Goal: Task Accomplishment & Management: Manage account settings

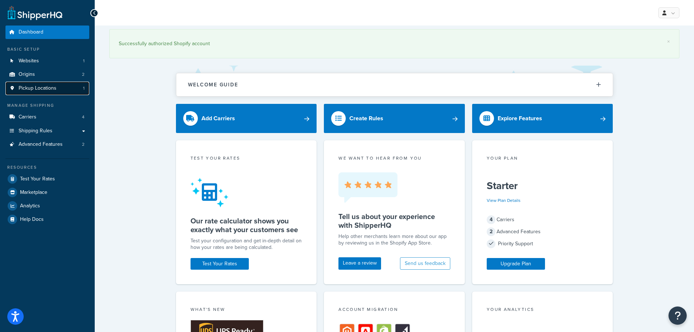
click at [50, 87] on span "Pickup Locations" at bounding box center [38, 88] width 38 height 6
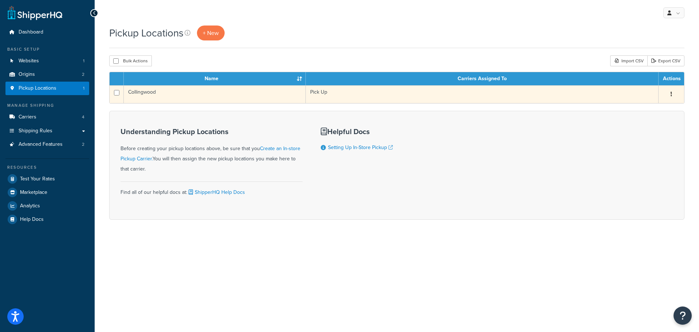
click at [137, 93] on td "Collingwood" at bounding box center [215, 94] width 182 height 18
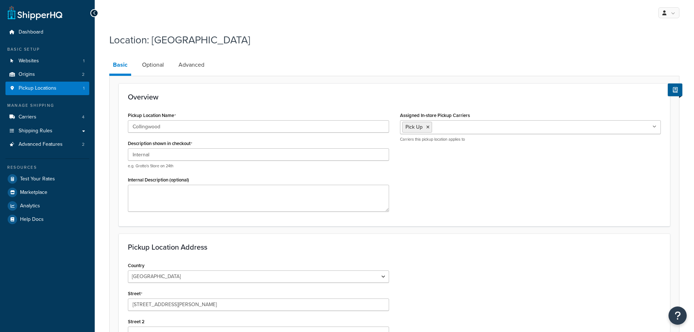
select select "1039"
select select "69"
click at [45, 128] on span "Shipping Rules" at bounding box center [36, 131] width 34 height 6
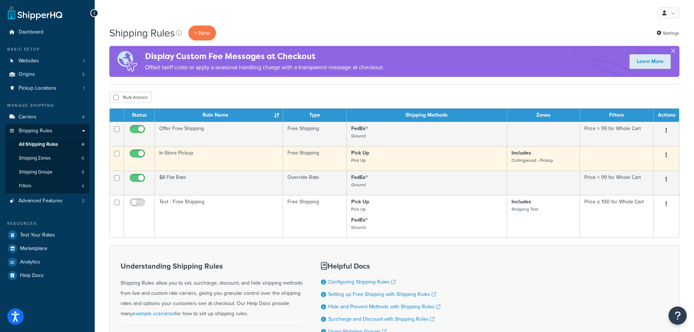
click at [184, 154] on td "In-Store Pickup" at bounding box center [219, 158] width 128 height 24
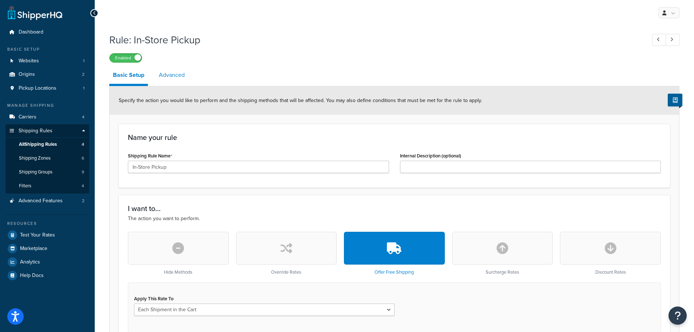
click at [185, 74] on link "Advanced" at bounding box center [171, 74] width 33 height 17
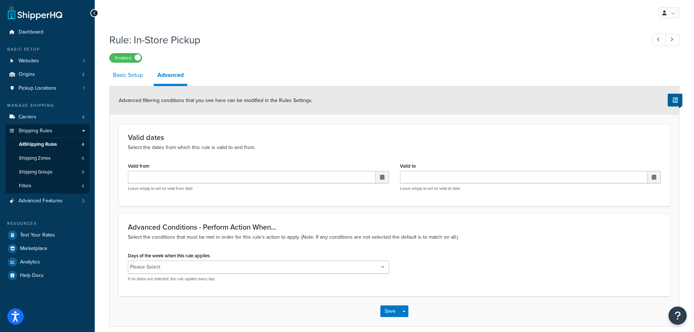
click at [134, 73] on link "Basic Setup" at bounding box center [127, 74] width 37 height 17
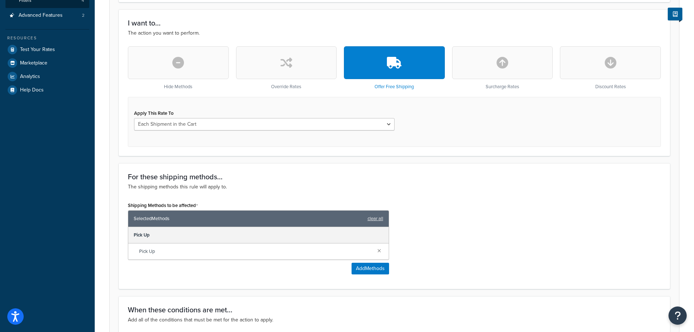
scroll to position [36, 0]
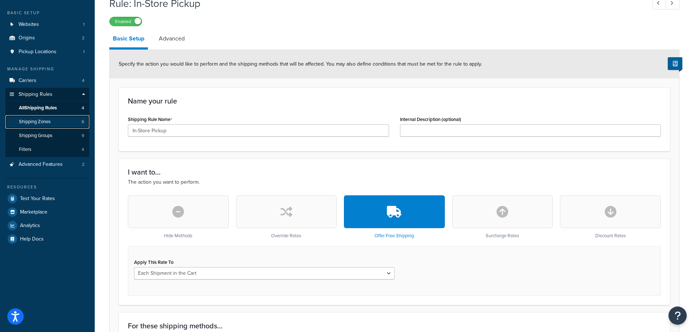
click at [42, 122] on span "Shipping Zones" at bounding box center [35, 122] width 32 height 6
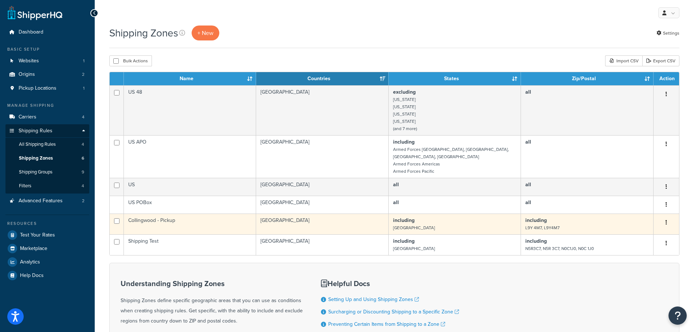
click at [158, 214] on td "Collingwood - Pickup" at bounding box center [190, 223] width 132 height 21
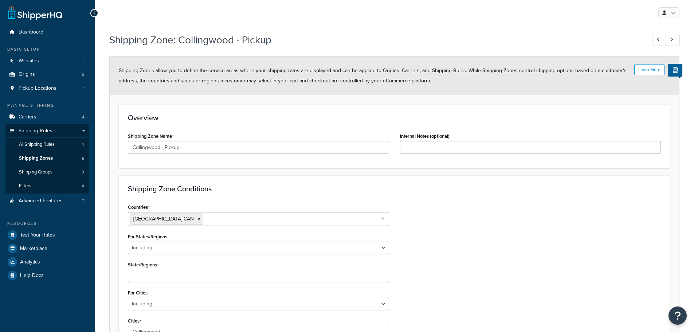
select select "including"
